Goal: Task Accomplishment & Management: Manage account settings

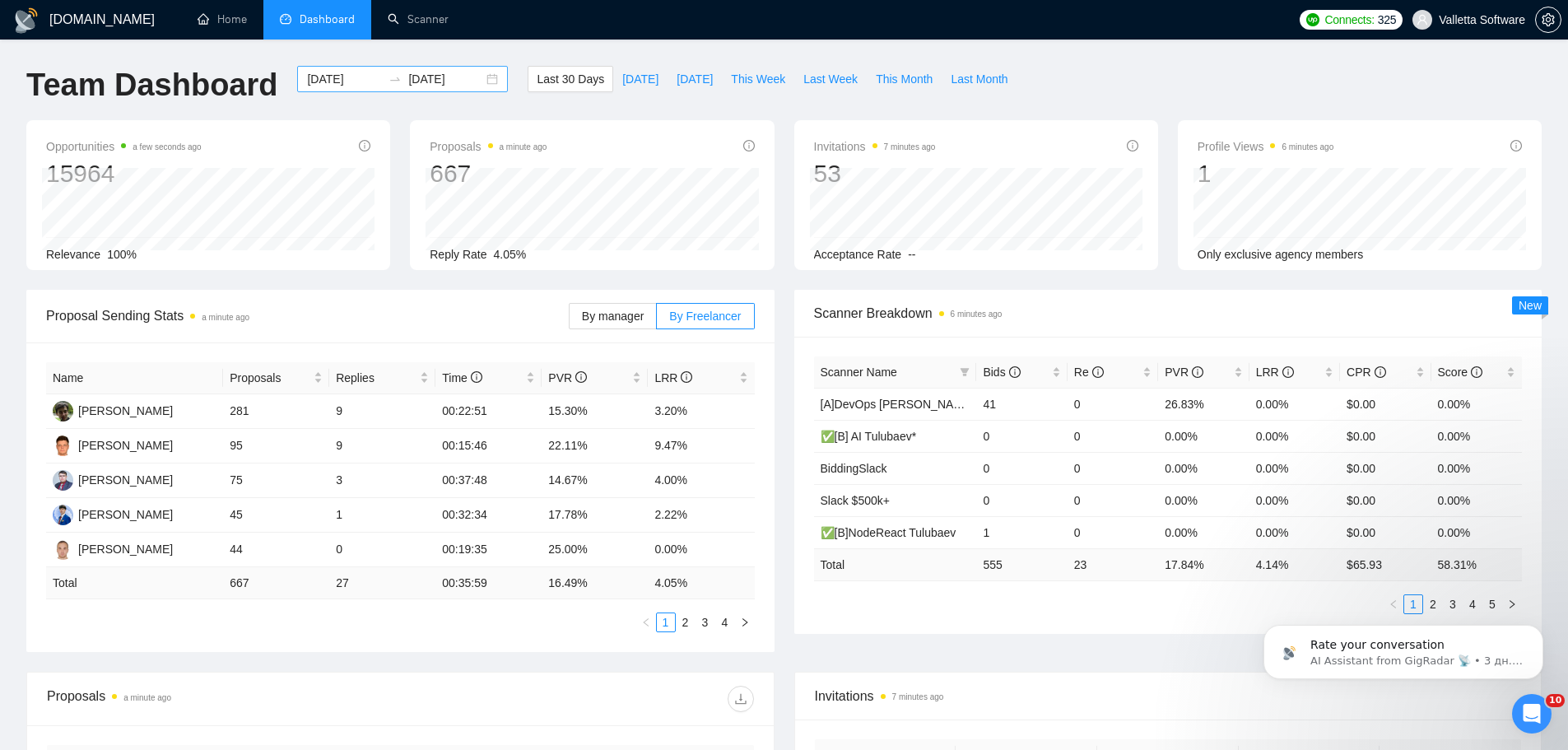
click at [318, 77] on input "[DATE]" at bounding box center [344, 79] width 75 height 18
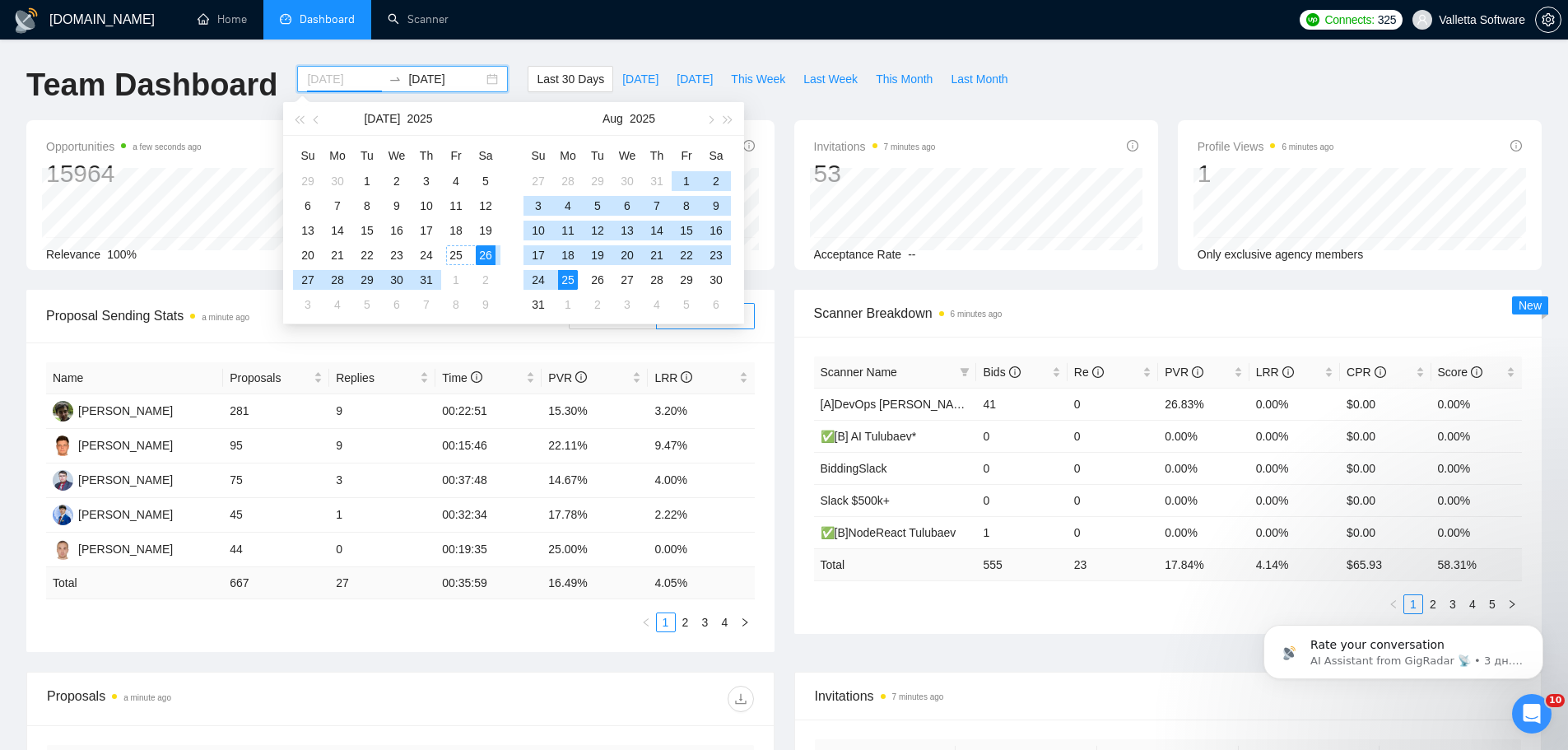
click at [459, 257] on div "25" at bounding box center [456, 255] width 20 height 20
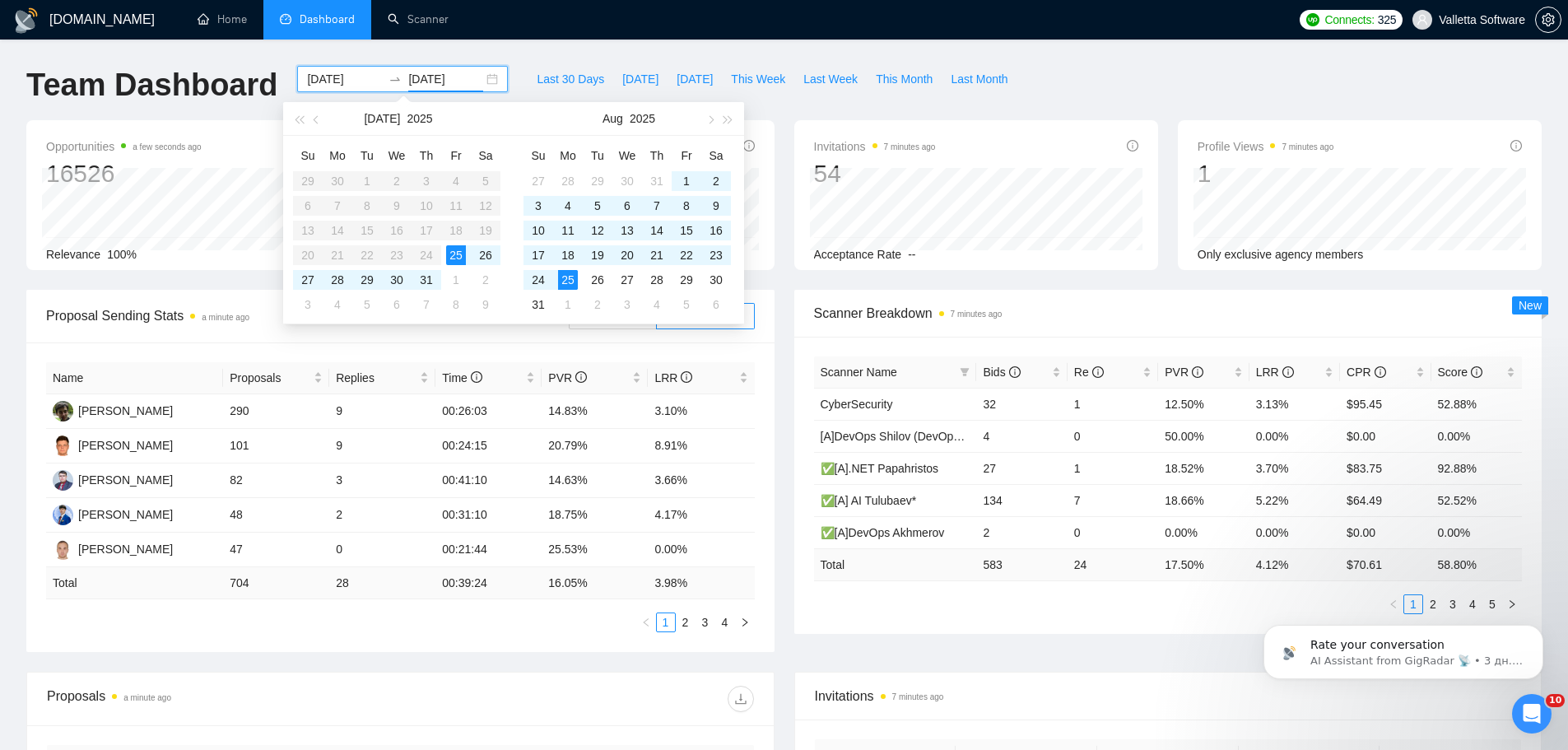
click at [328, 78] on input "[DATE]" at bounding box center [344, 79] width 75 height 18
type input "[DATE]"
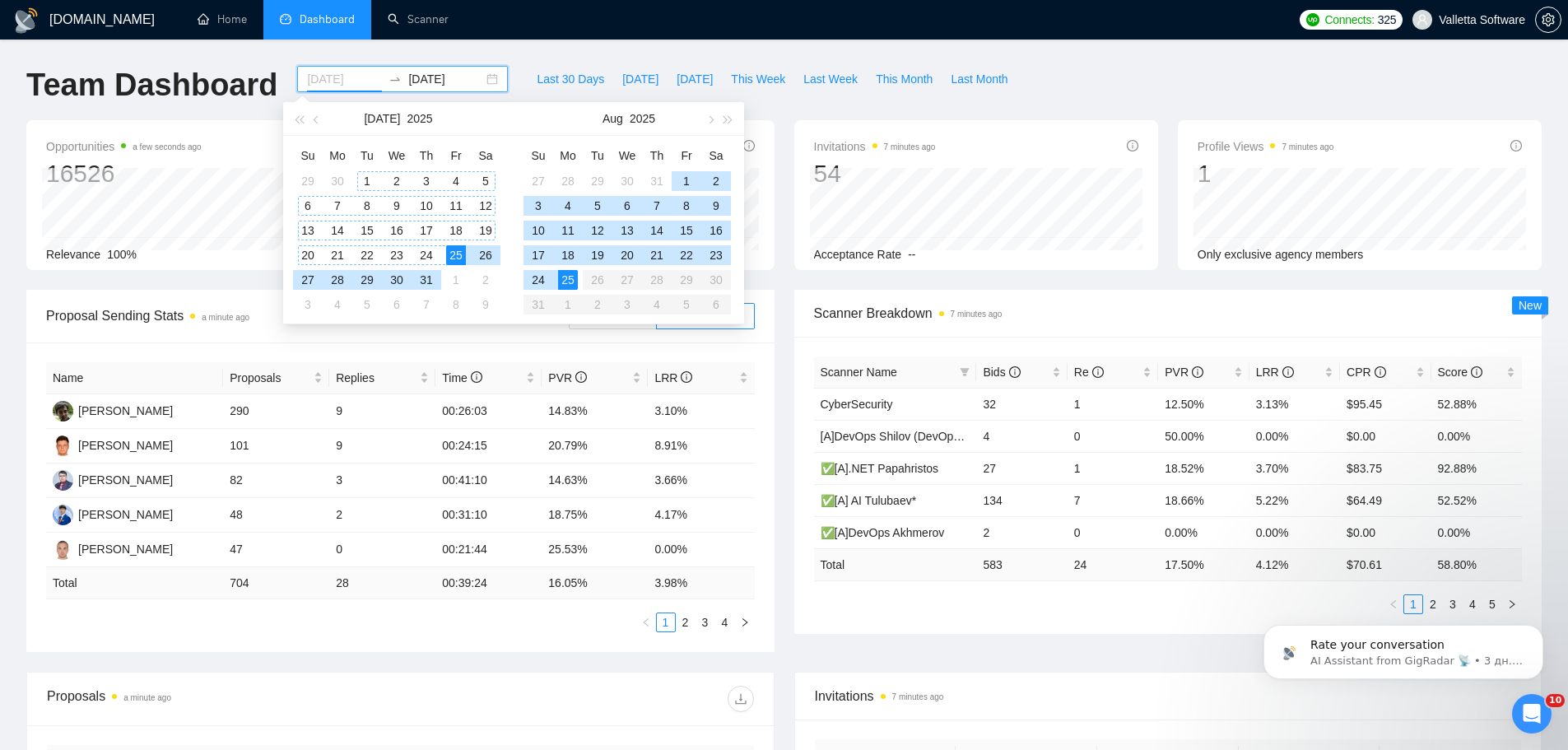
click at [365, 181] on div "1" at bounding box center [367, 181] width 20 height 20
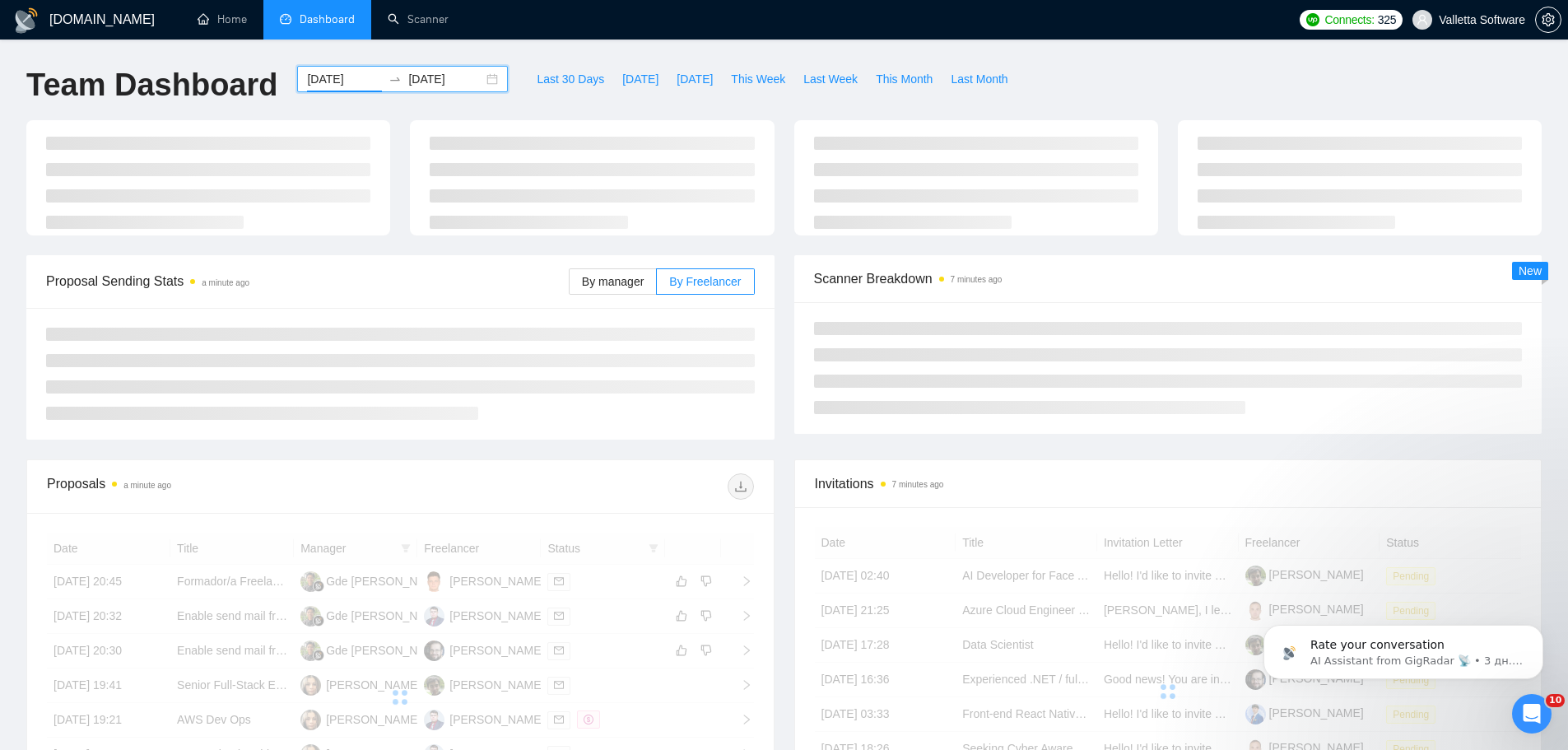
click at [411, 92] on div "[DATE] [DATE]" at bounding box center [402, 93] width 231 height 54
click at [414, 78] on input "[DATE]" at bounding box center [445, 79] width 75 height 18
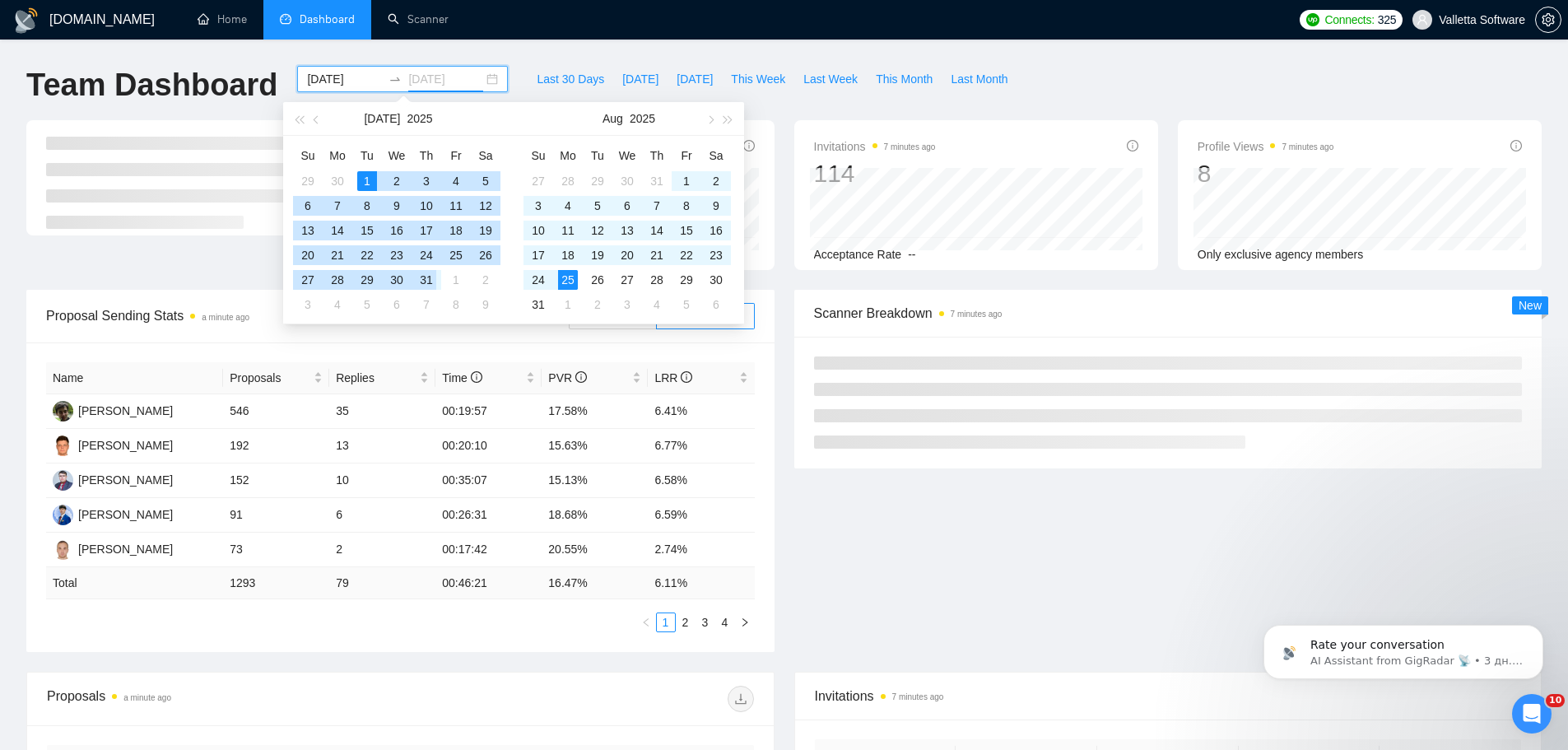
type input "[DATE]"
click at [430, 279] on div "31" at bounding box center [426, 279] width 20 height 20
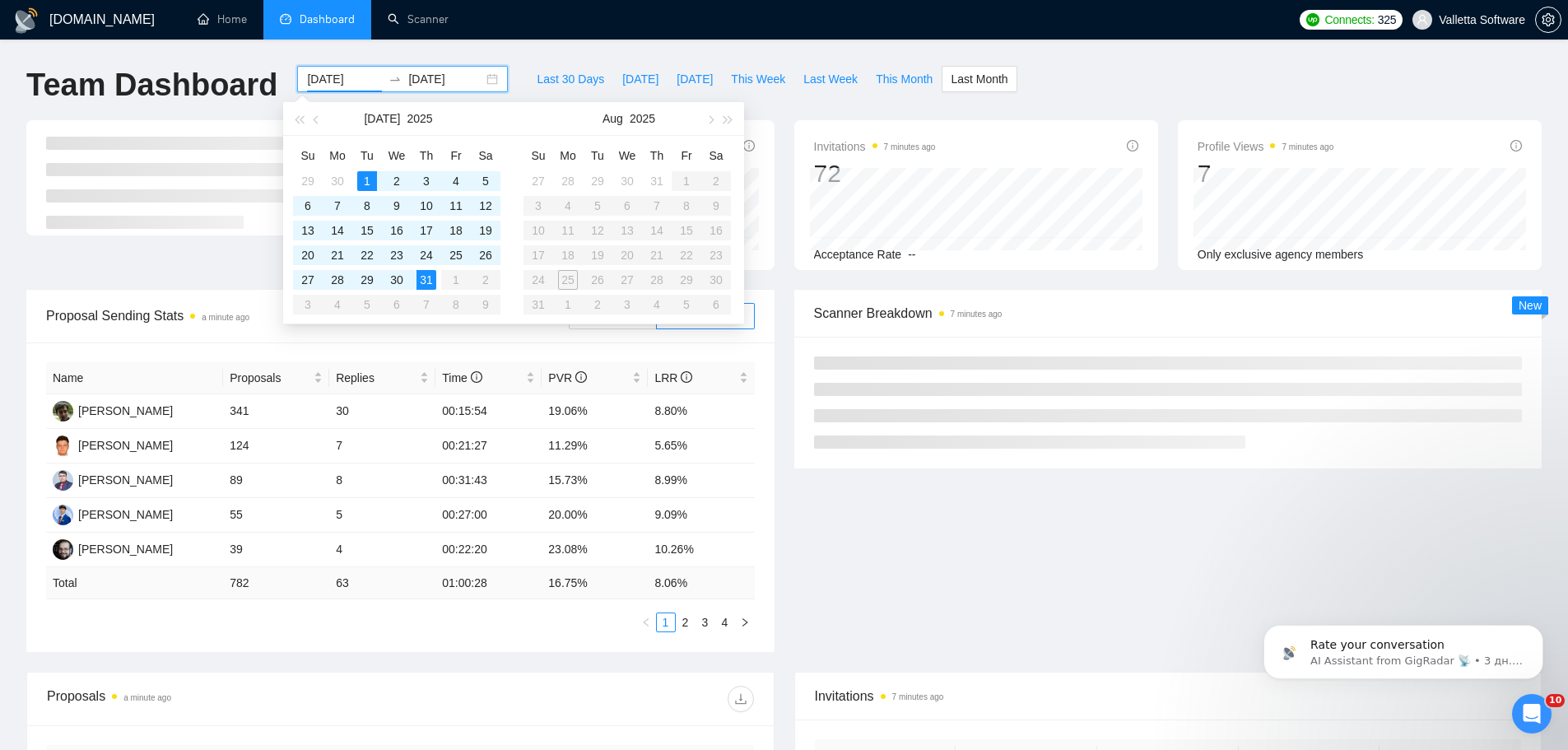
click at [320, 72] on input "[DATE]" at bounding box center [344, 79] width 75 height 18
click at [245, 94] on h1 "Team Dashboard" at bounding box center [152, 84] width 251 height 38
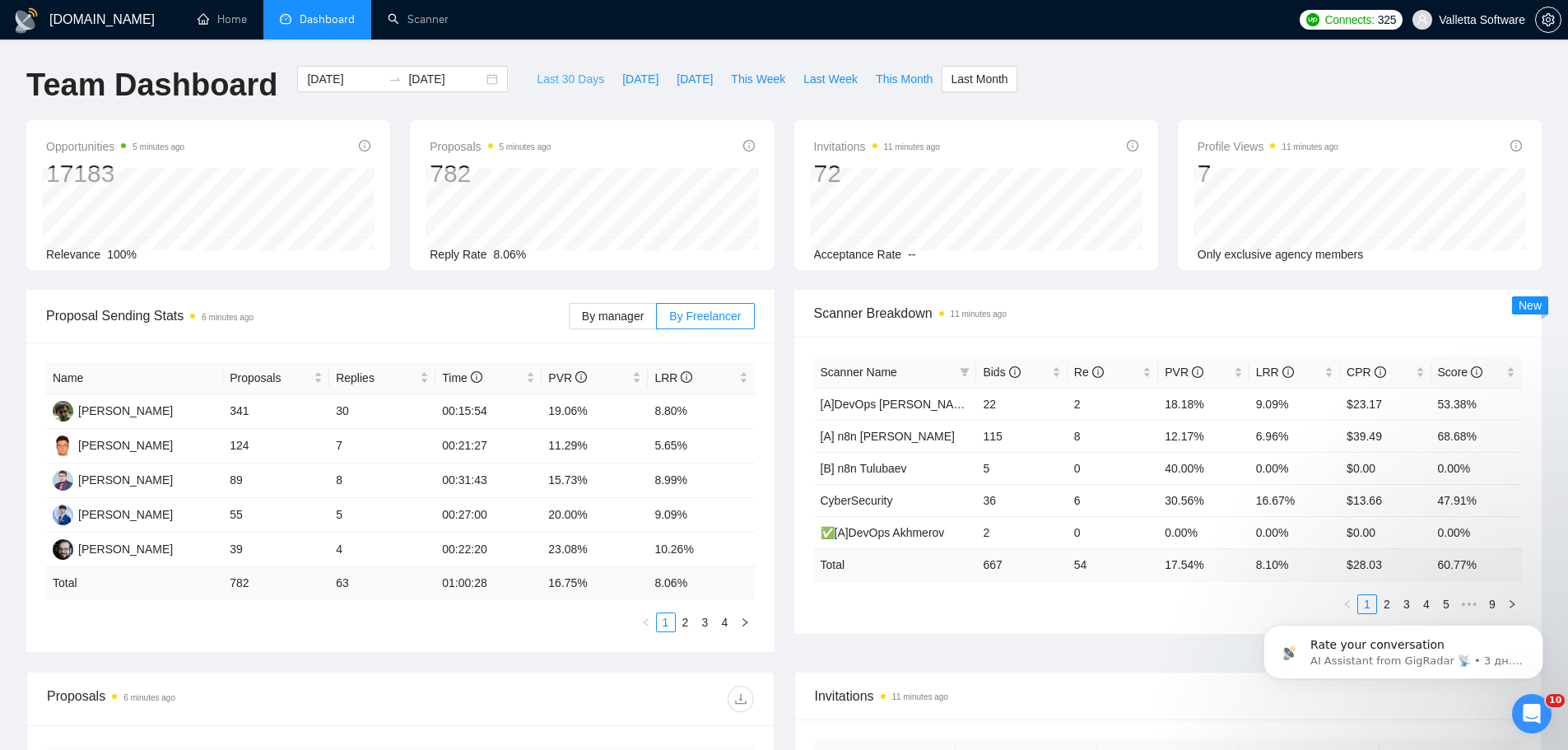
click at [536, 81] on span "Last 30 Days" at bounding box center [570, 79] width 68 height 18
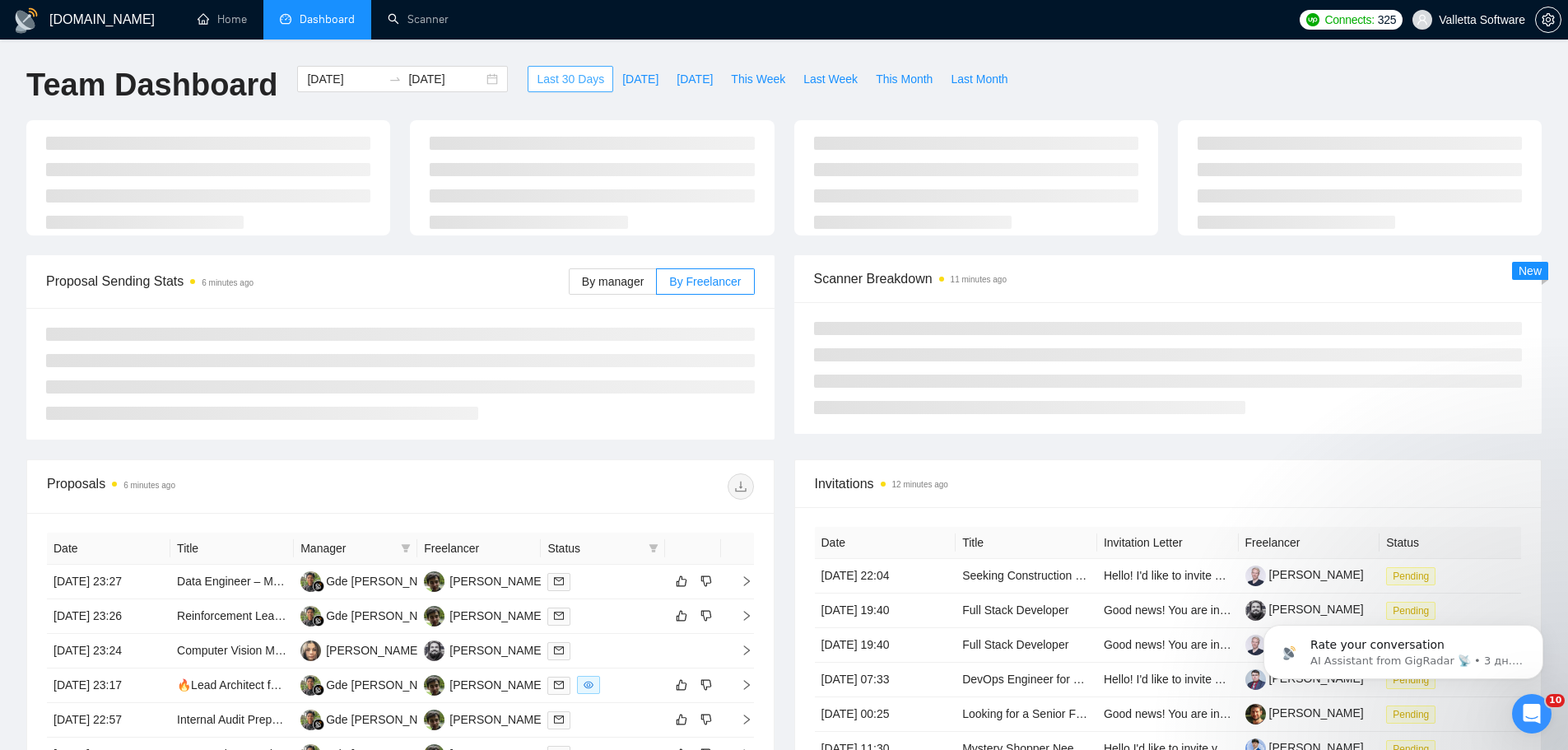
type input "[DATE]"
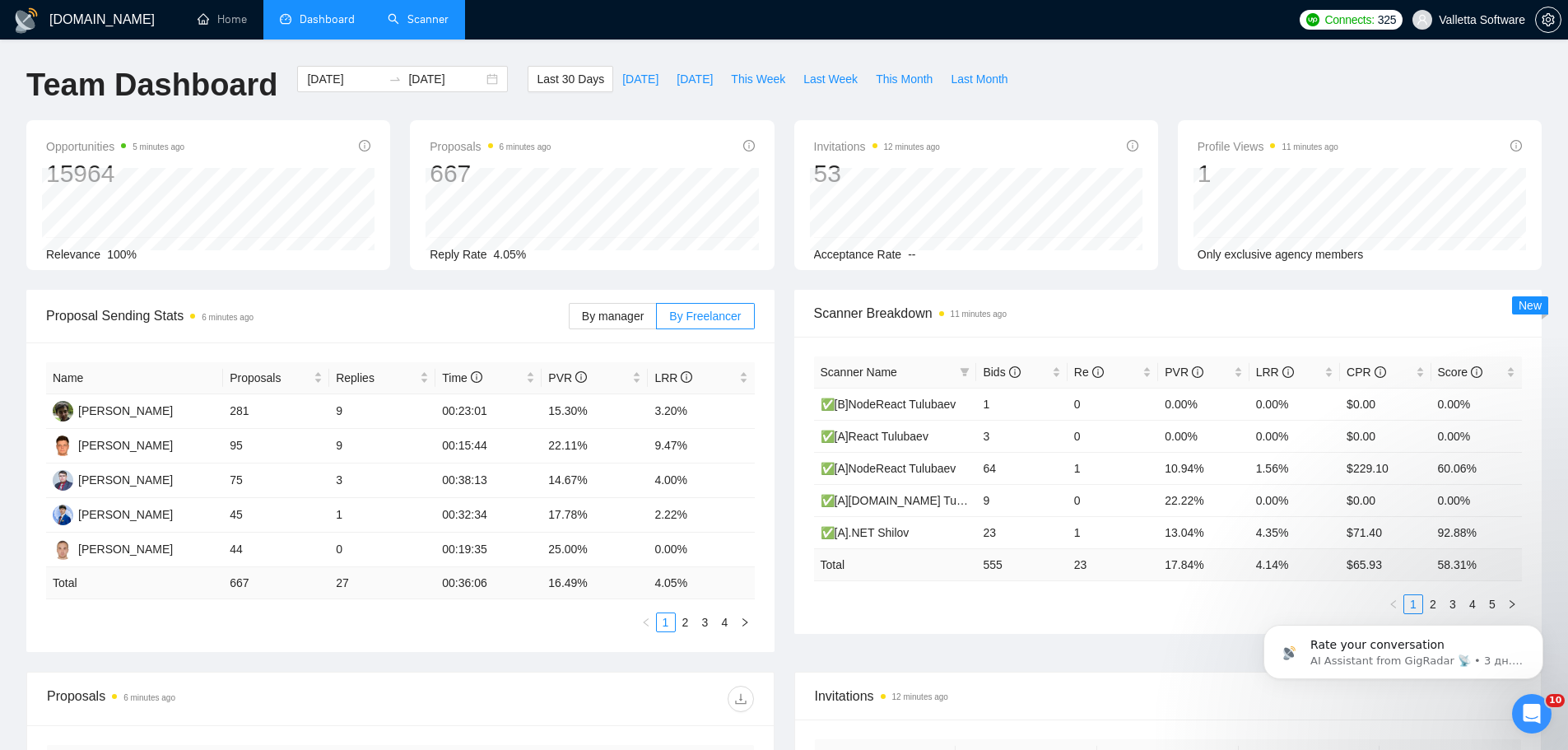
click at [397, 26] on link "Scanner" at bounding box center [417, 19] width 61 height 14
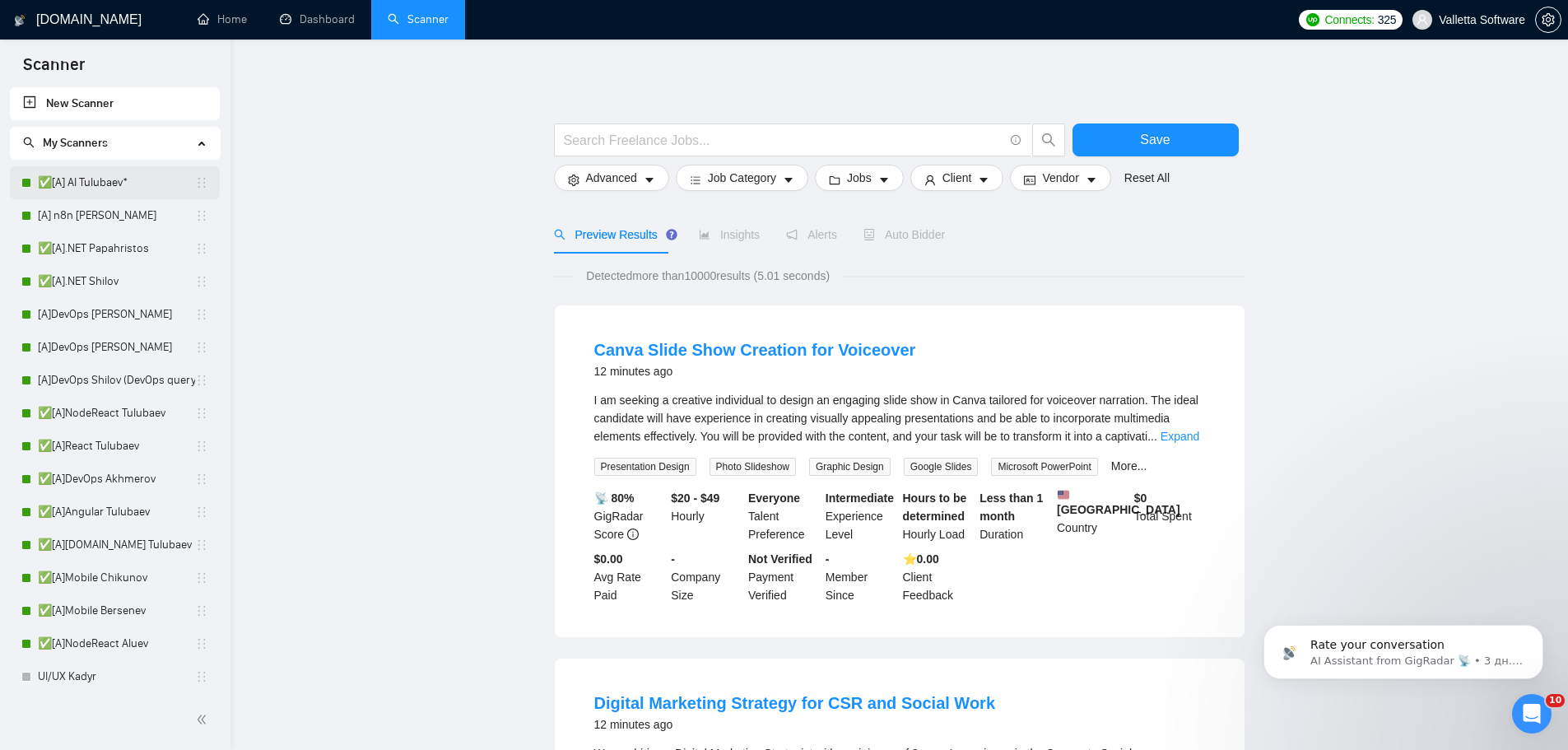
click at [106, 177] on link "✅[A] AI Tulubaev*" at bounding box center [116, 182] width 158 height 33
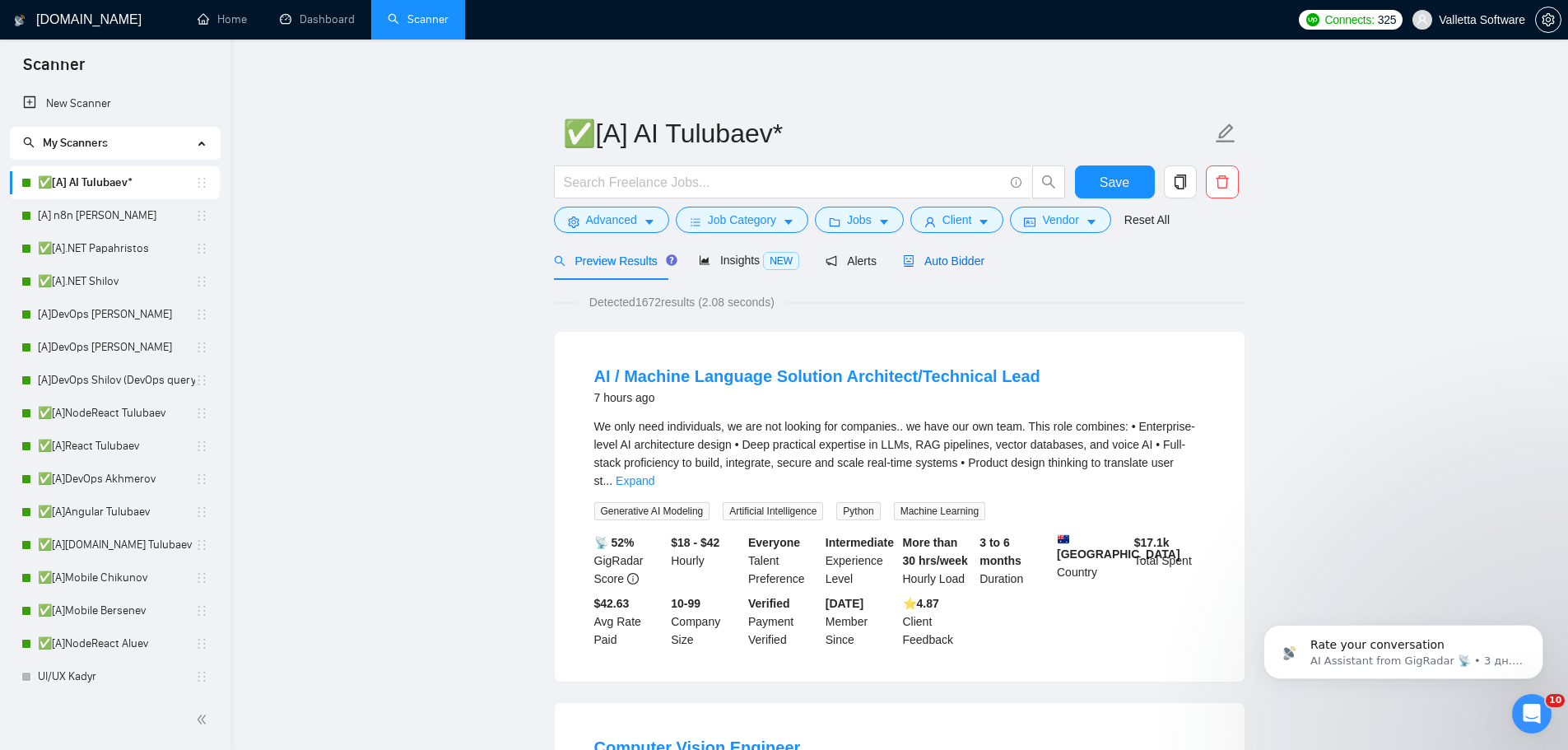
click at [954, 262] on span "Auto Bidder" at bounding box center [943, 261] width 82 height 13
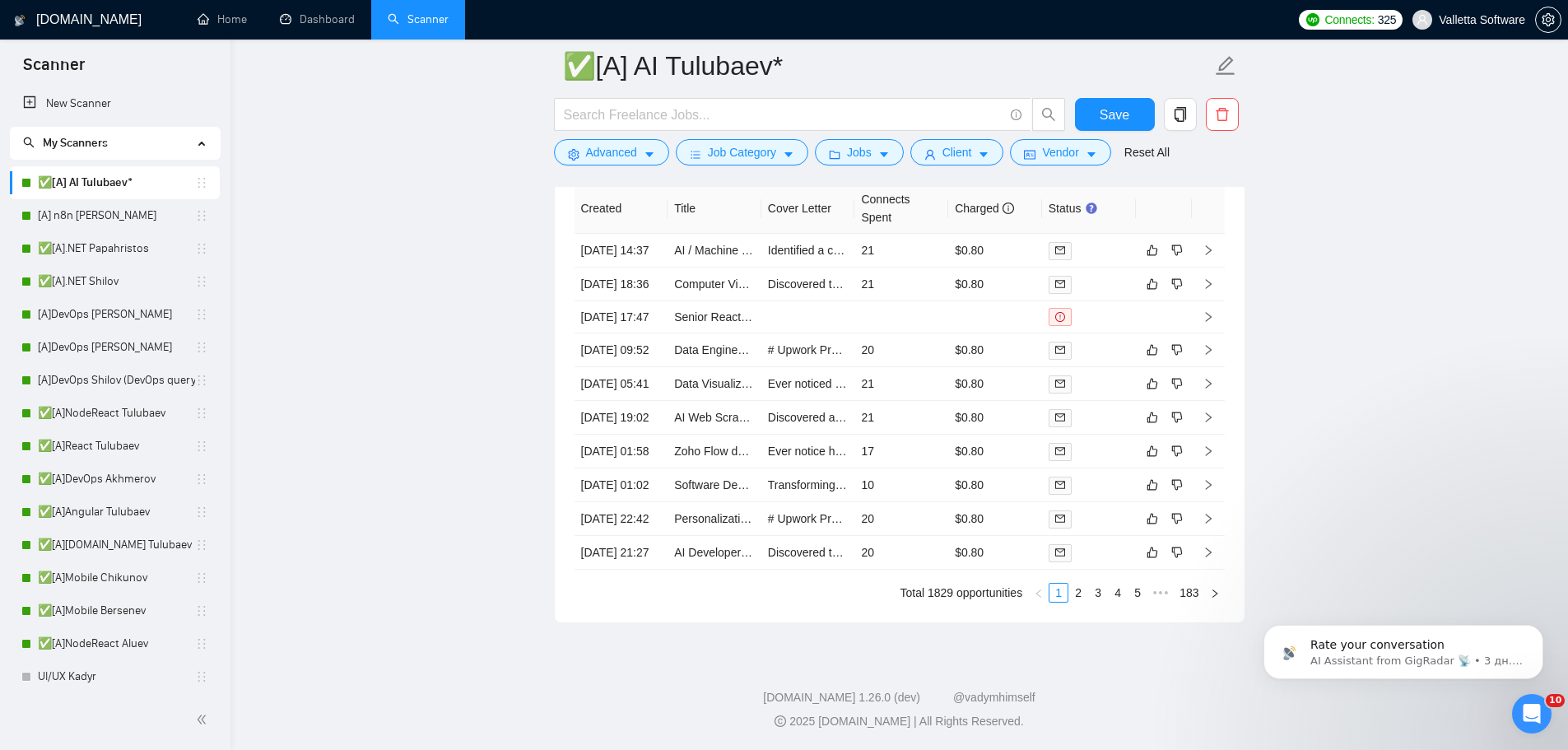
scroll to position [4666, 0]
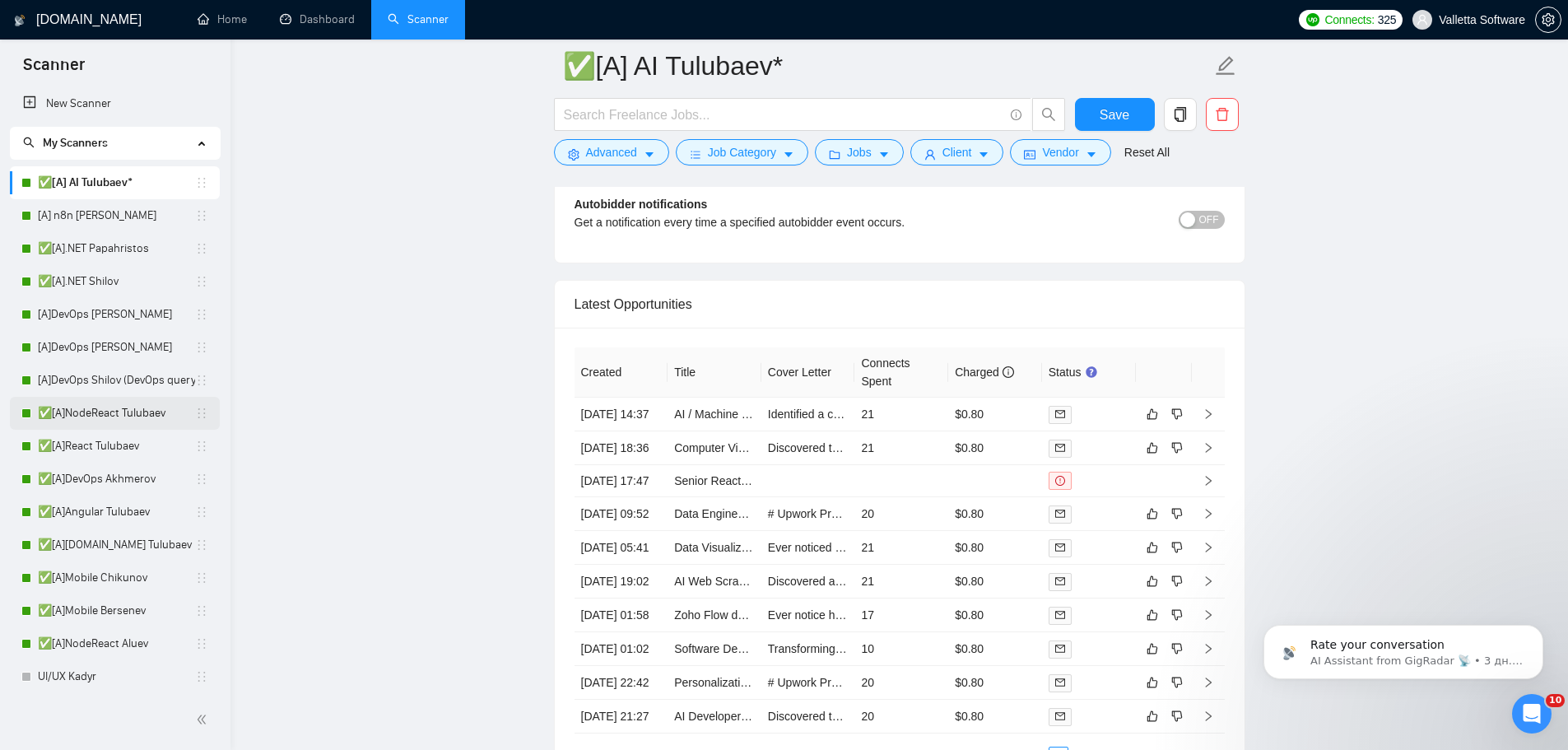
click at [151, 401] on link "✅[A]NodeReact Tulubaev" at bounding box center [116, 412] width 158 height 33
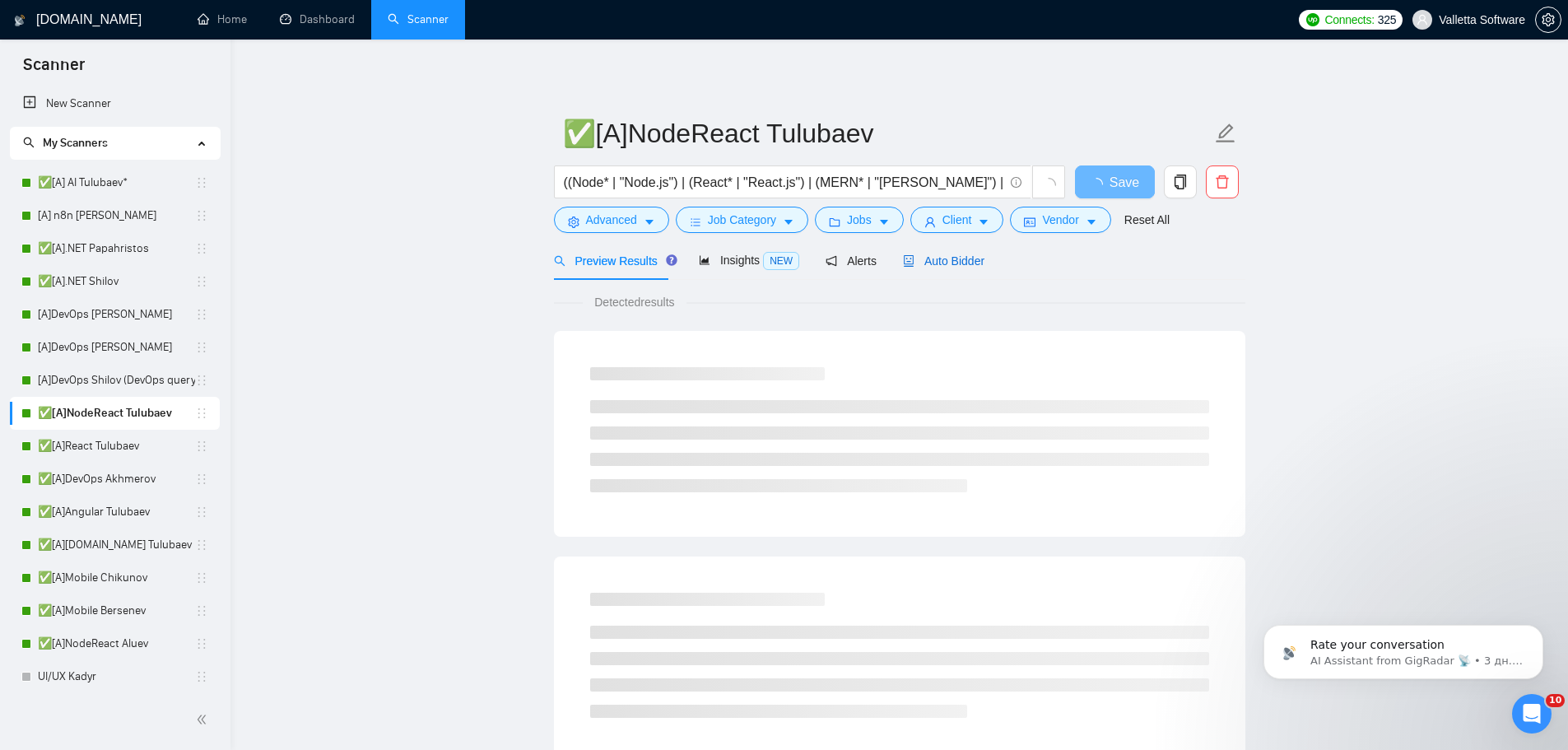
click at [913, 258] on span "Auto Bidder" at bounding box center [943, 261] width 82 height 13
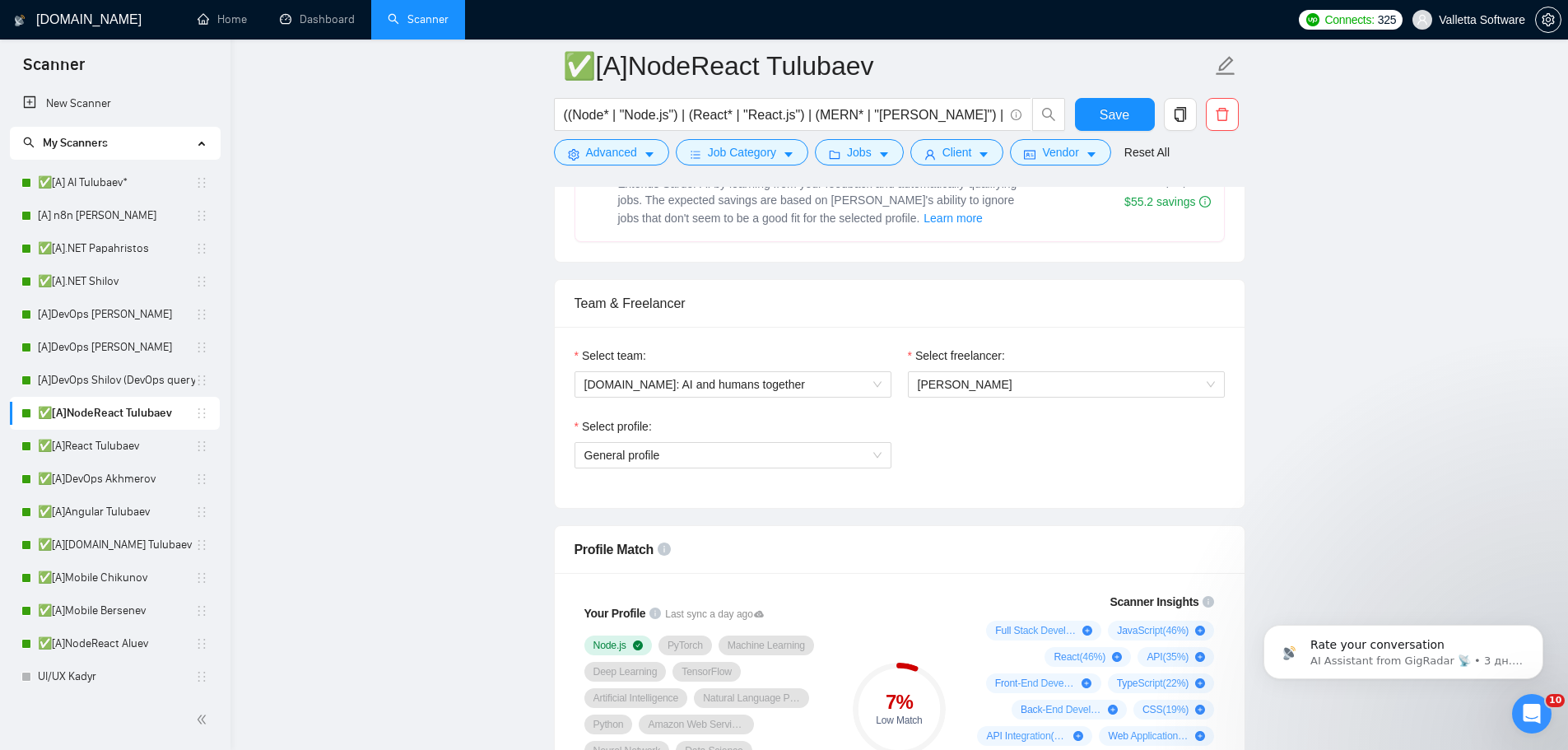
scroll to position [741, 0]
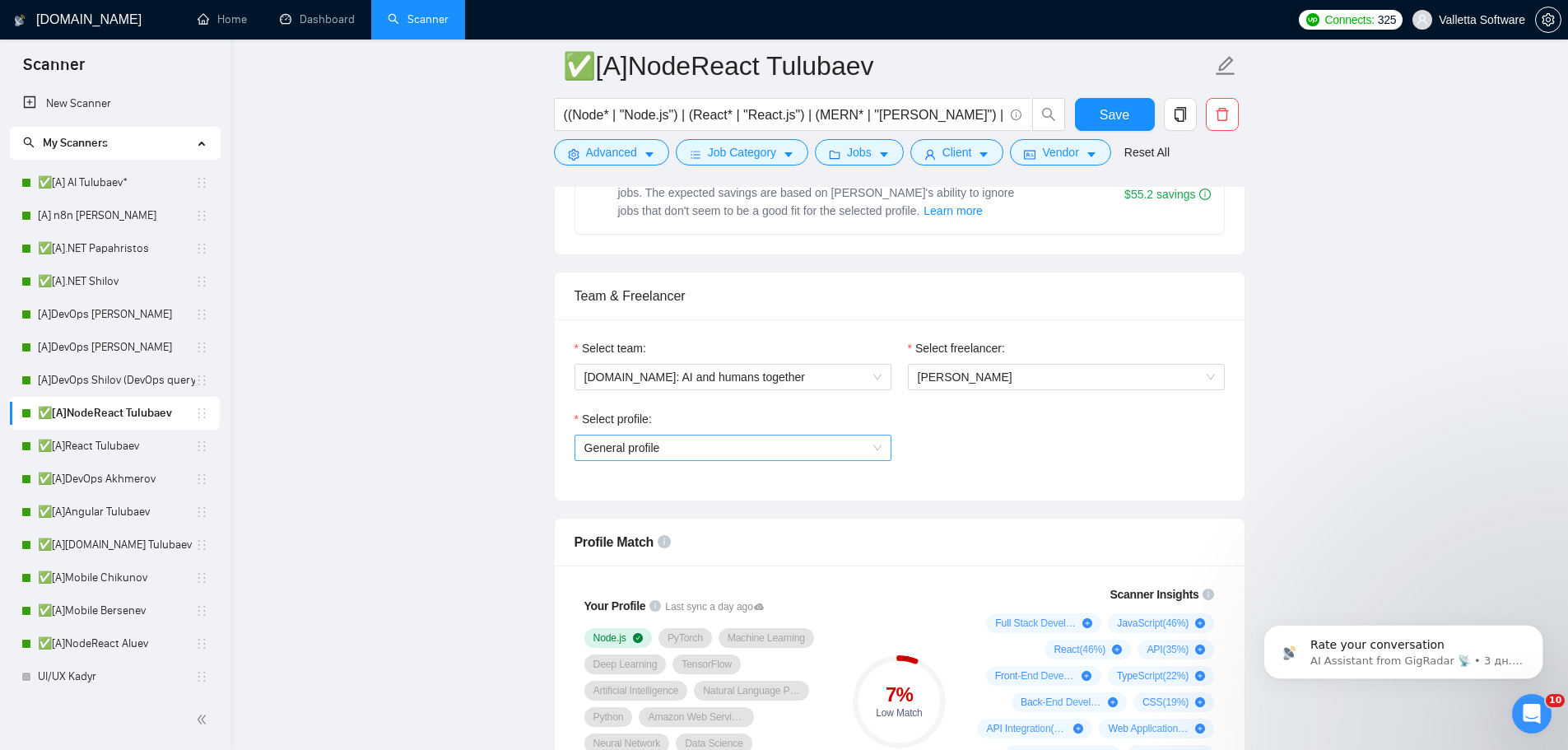
click at [753, 451] on span "General profile" at bounding box center [732, 447] width 297 height 24
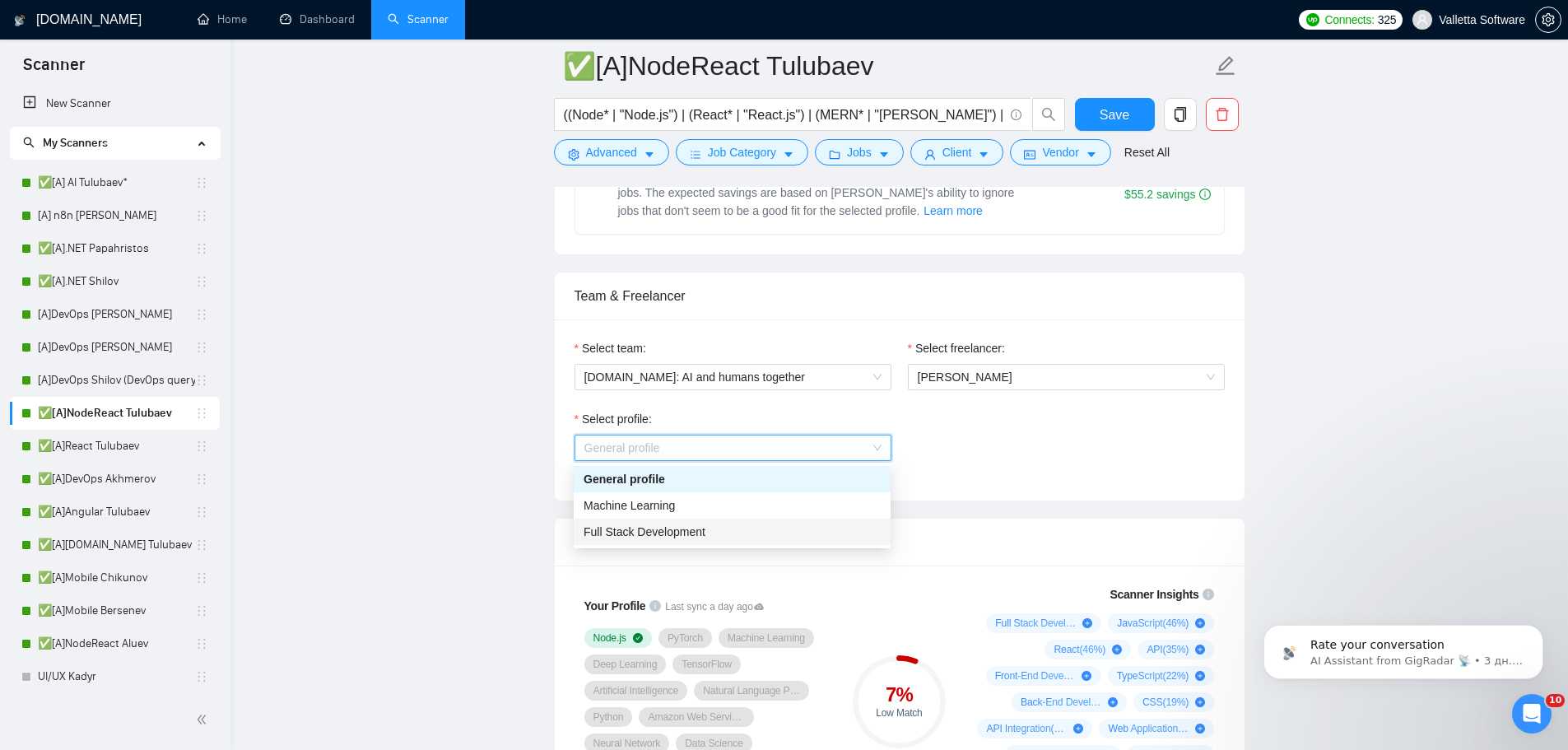
click at [765, 531] on div "Full Stack Development" at bounding box center [731, 531] width 297 height 18
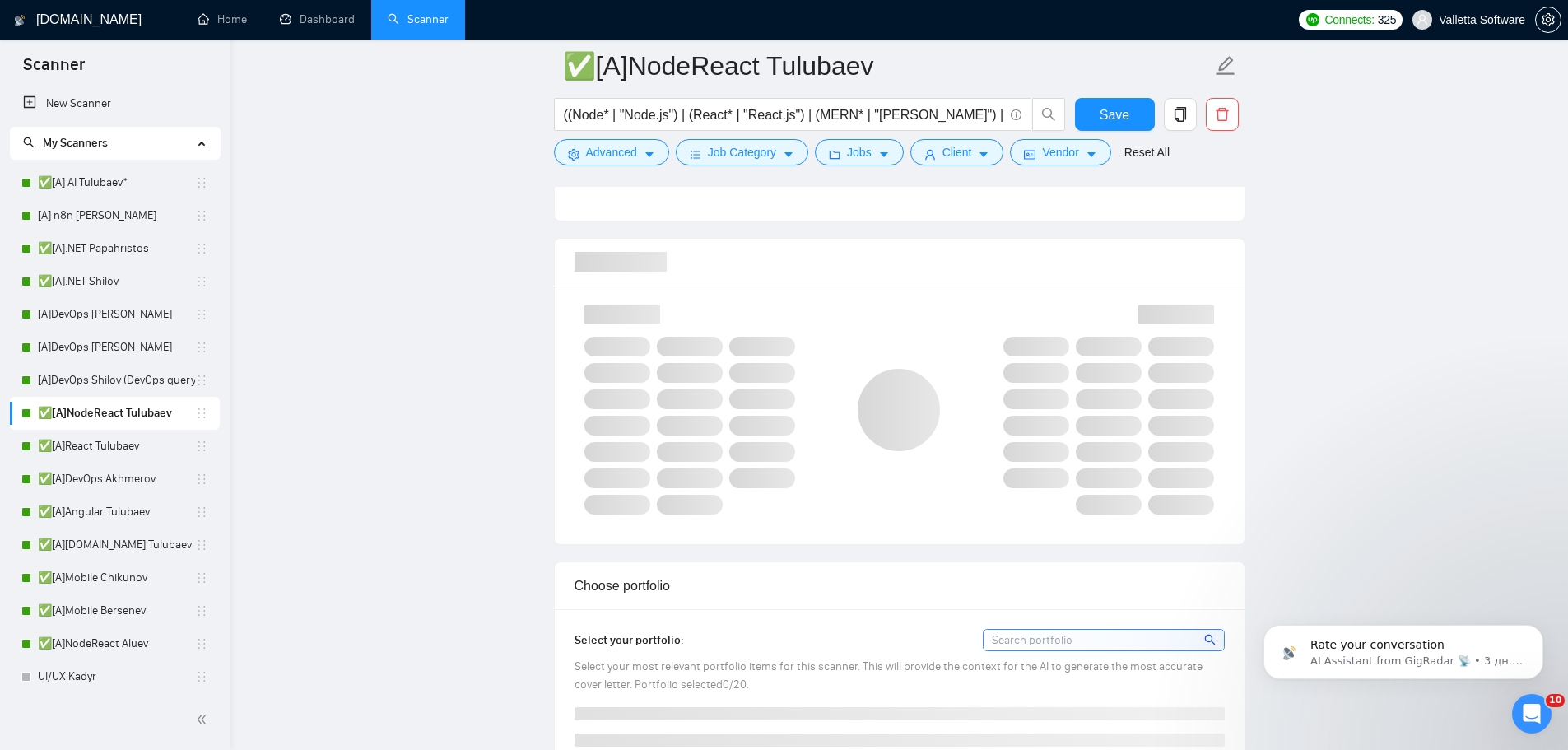
scroll to position [1070, 0]
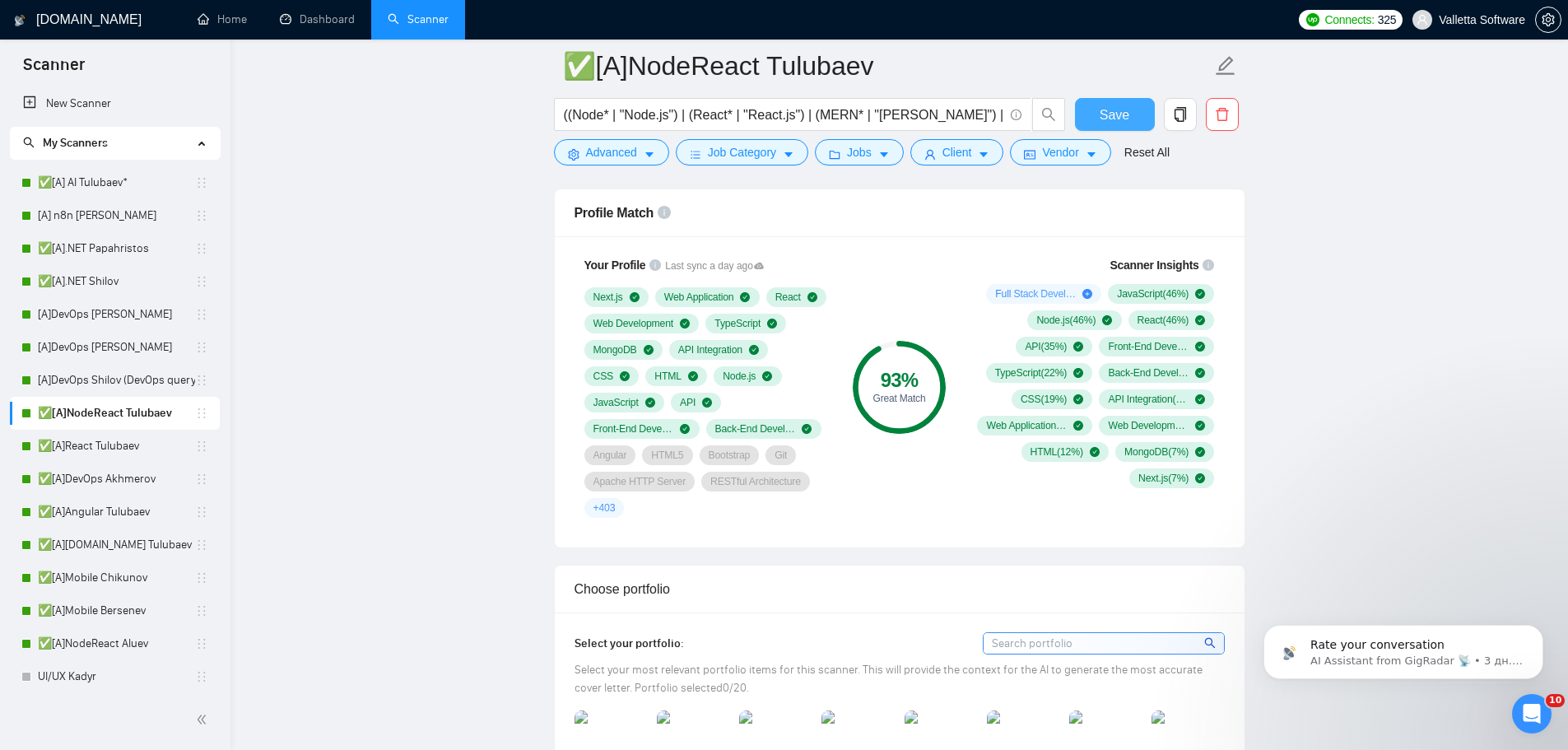
click at [1118, 113] on span "Save" at bounding box center [1115, 114] width 30 height 21
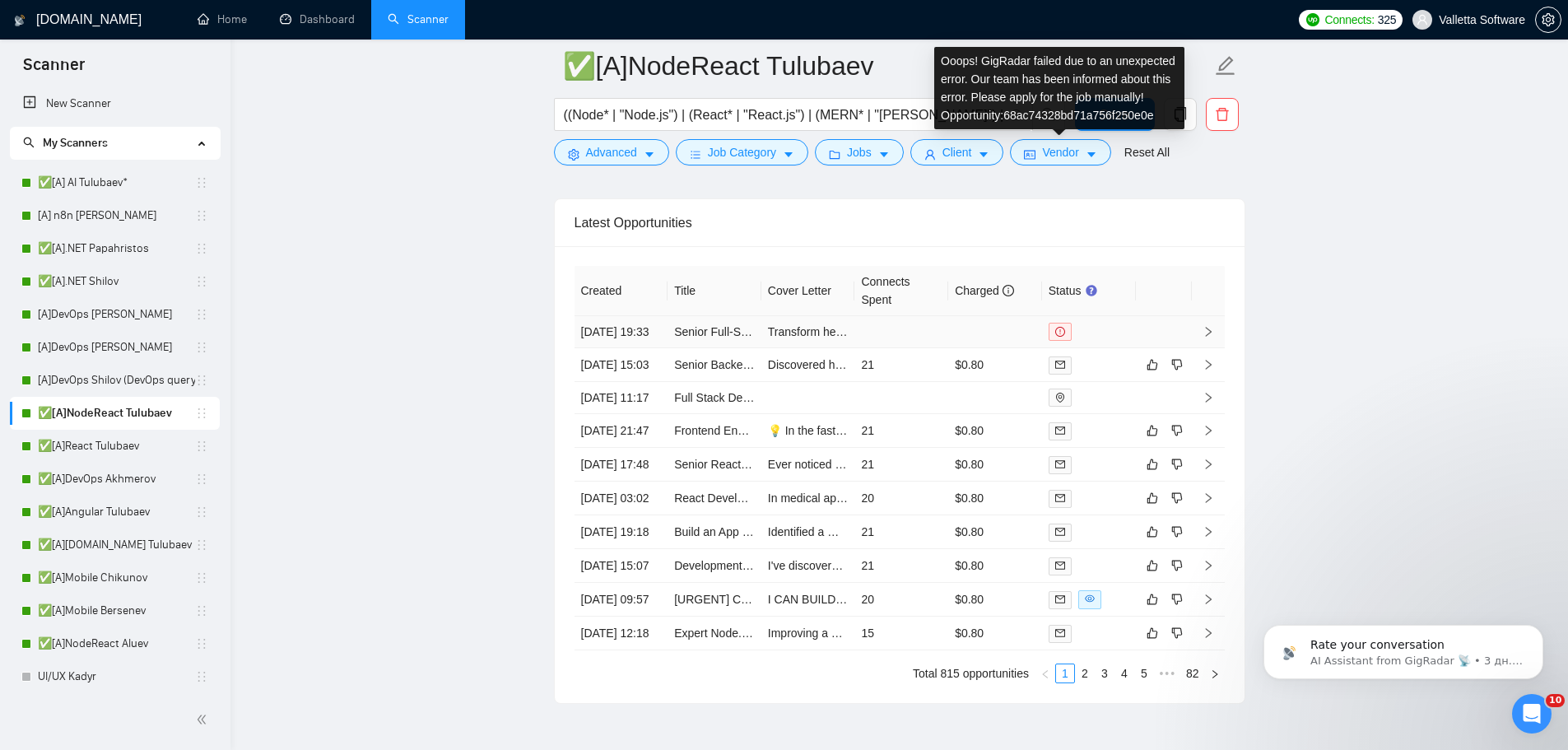
scroll to position [4774, 0]
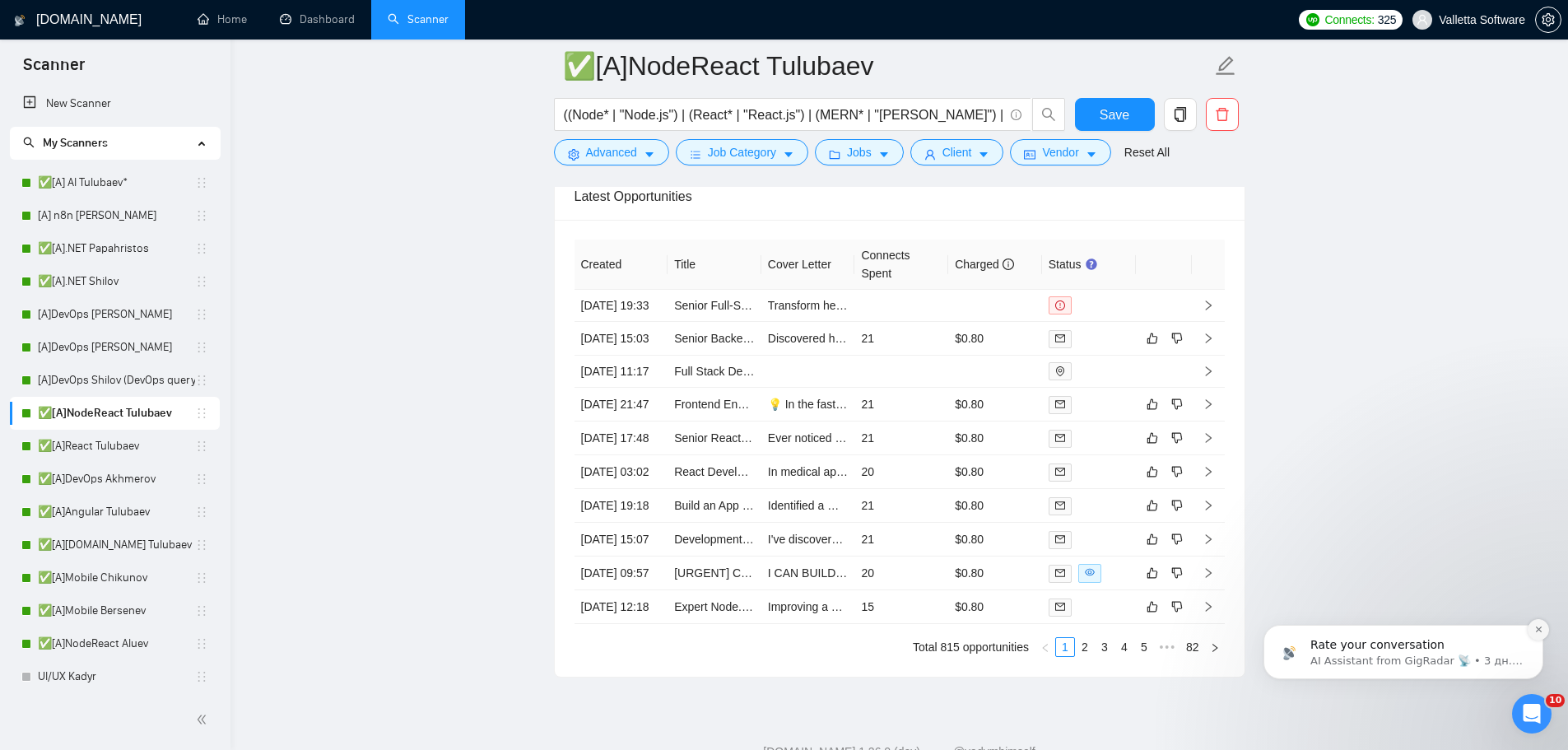
click at [1536, 630] on icon "Dismiss notification" at bounding box center [1539, 629] width 9 height 9
